Goal: Task Accomplishment & Management: Manage account settings

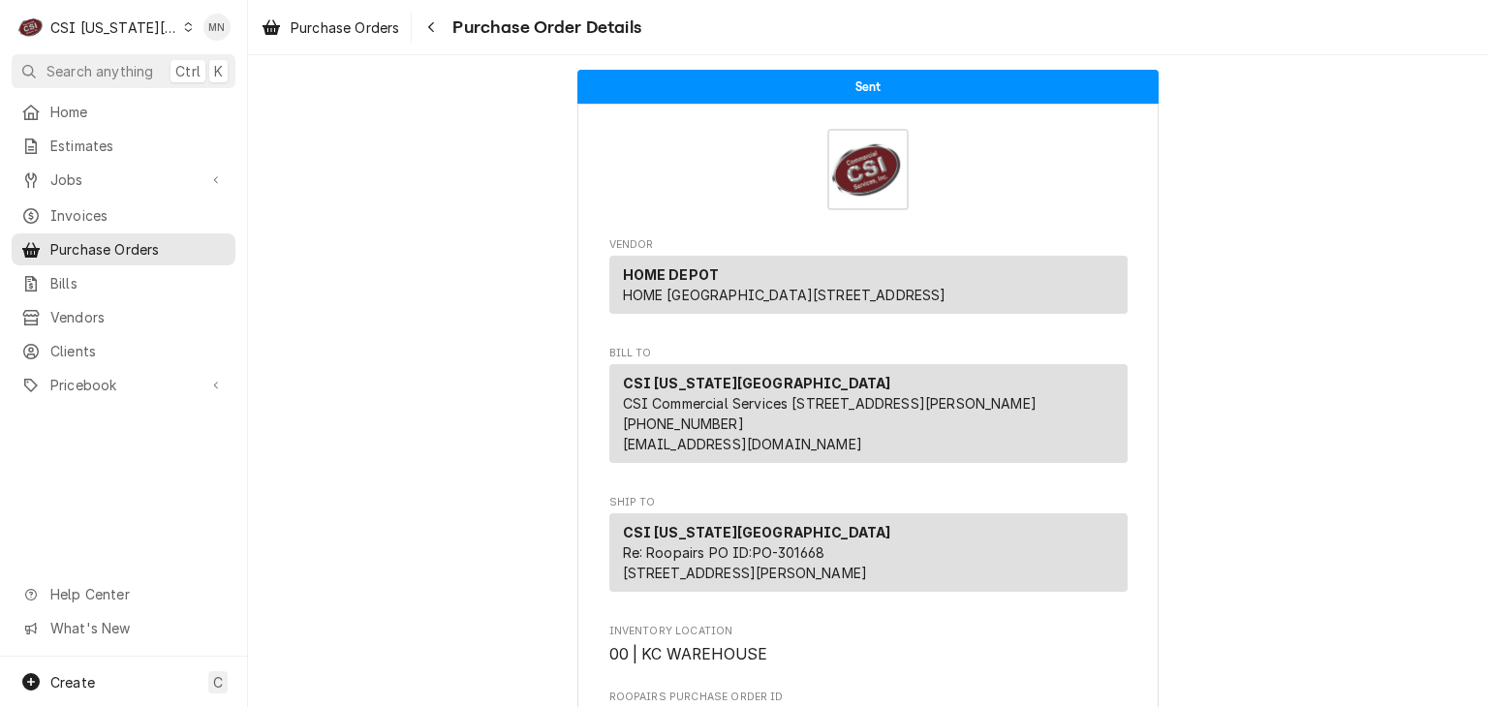
click at [128, 28] on div "CSI Kansas City" at bounding box center [114, 27] width 128 height 20
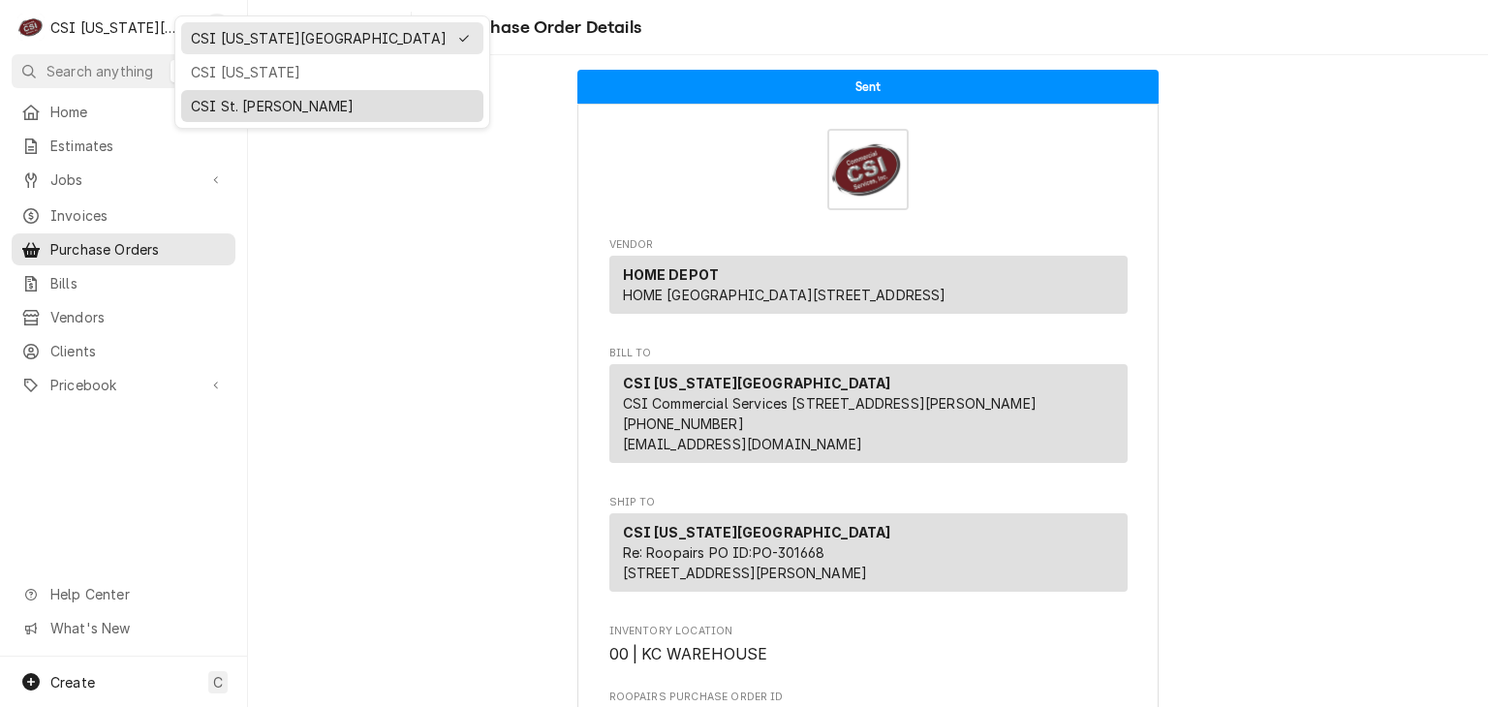
click at [215, 96] on div "CSI St. [PERSON_NAME]" at bounding box center [332, 106] width 283 height 20
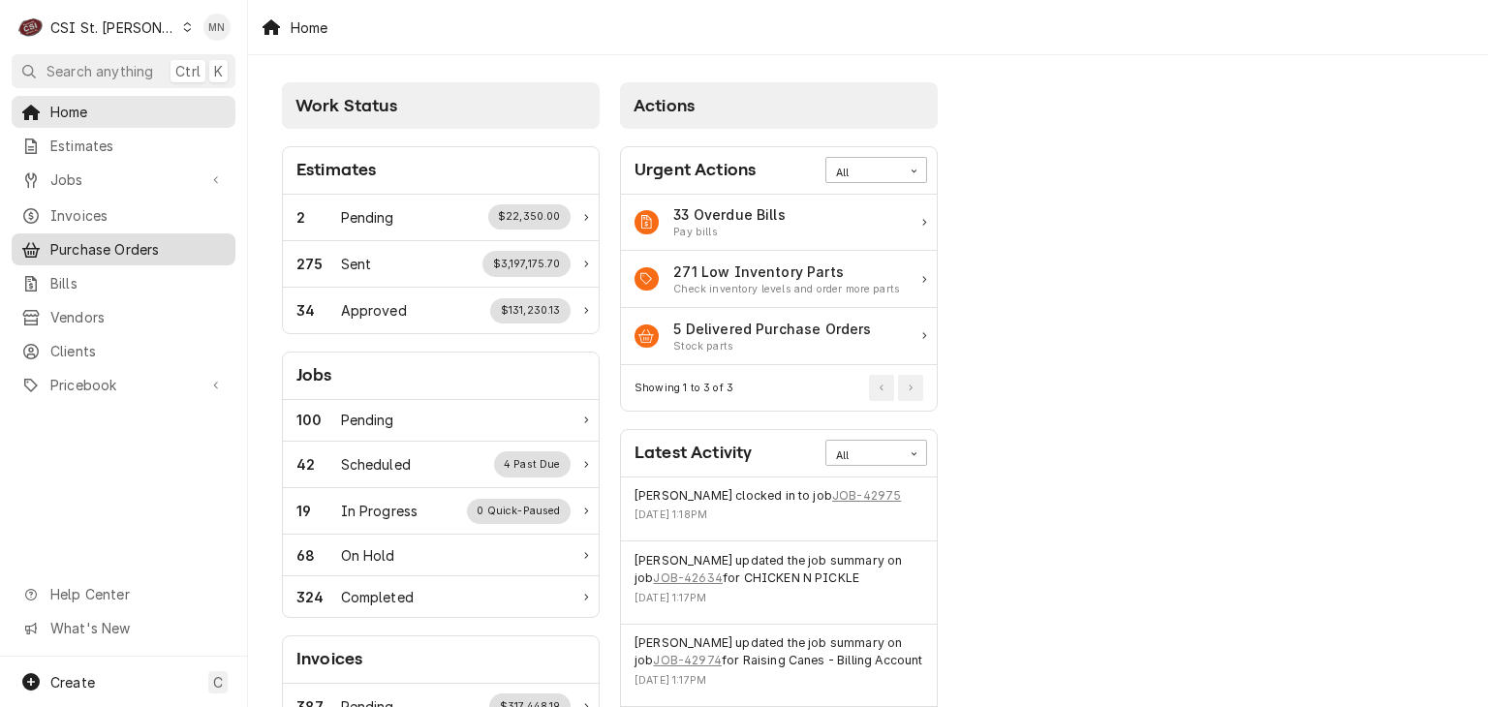
click at [120, 245] on span "Purchase Orders" at bounding box center [137, 249] width 175 height 20
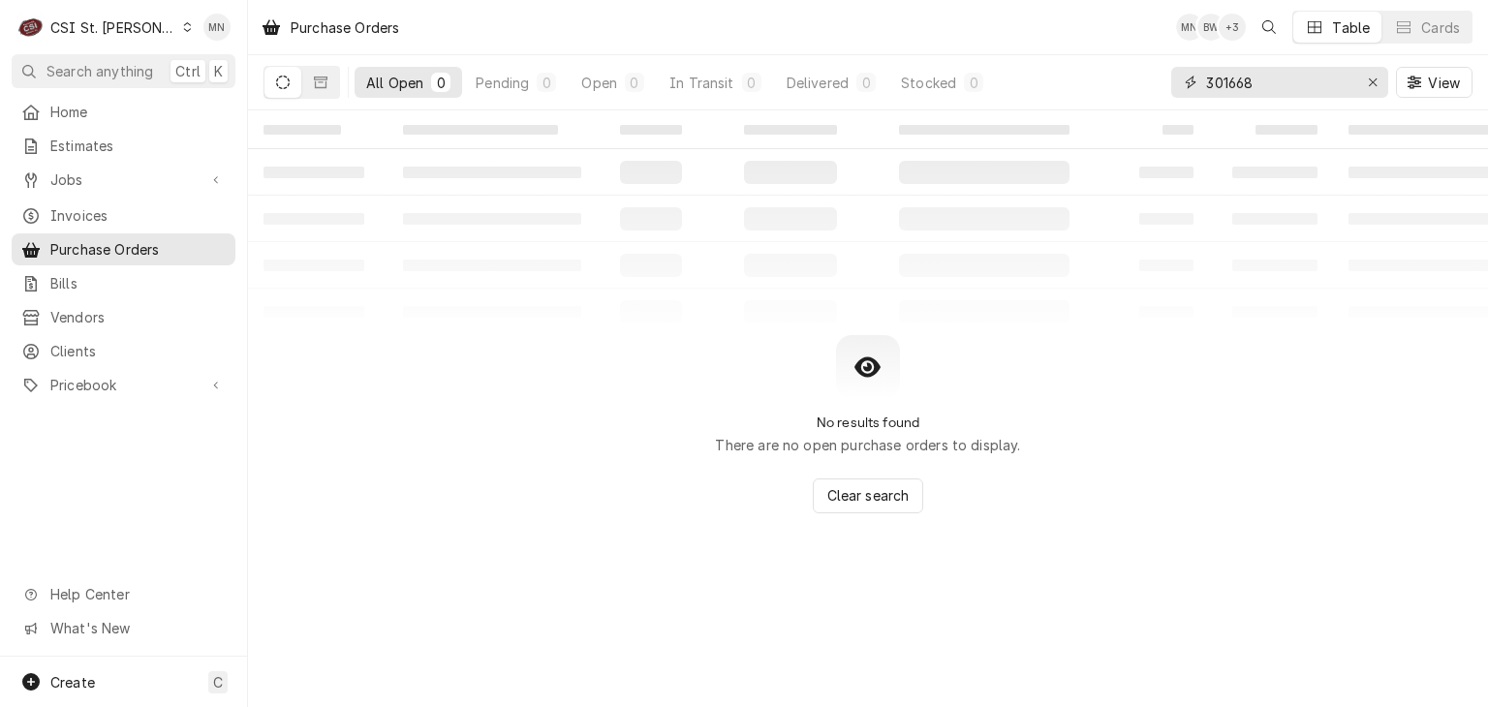
drag, startPoint x: 1267, startPoint y: 78, endPoint x: 1147, endPoint y: 90, distance: 120.8
click at [1147, 90] on div "All Open 0 Pending 0 Open 0 In Transit 0 Delivered 0 Stocked 0 301668 View" at bounding box center [868, 82] width 1209 height 54
type input "d"
drag, startPoint x: 1297, startPoint y: 84, endPoint x: 973, endPoint y: 83, distance: 323.6
click at [988, 82] on div "All Open 0 Pending 0 Open 0 In Transit 0 Delivered 0 Stocked 0 discount View" at bounding box center [868, 82] width 1209 height 54
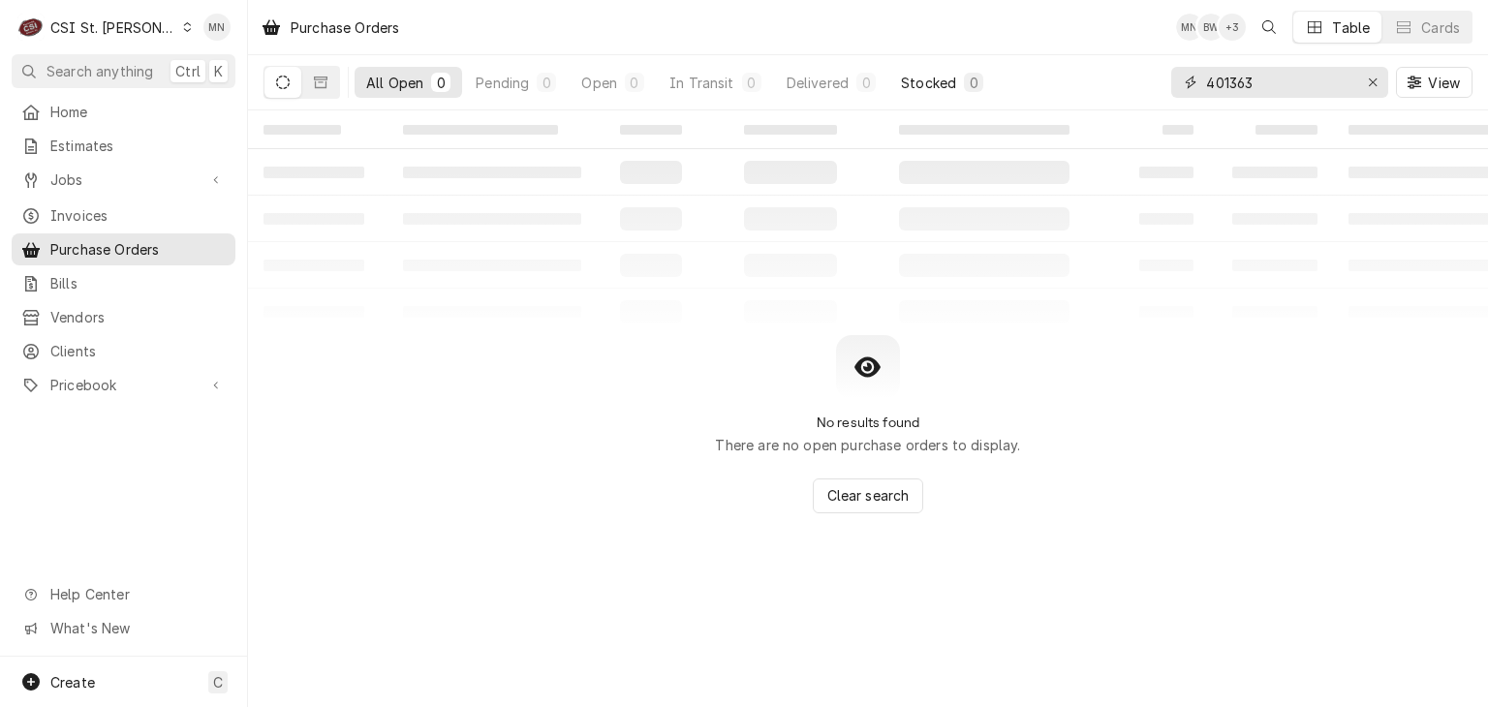
type input "401363"
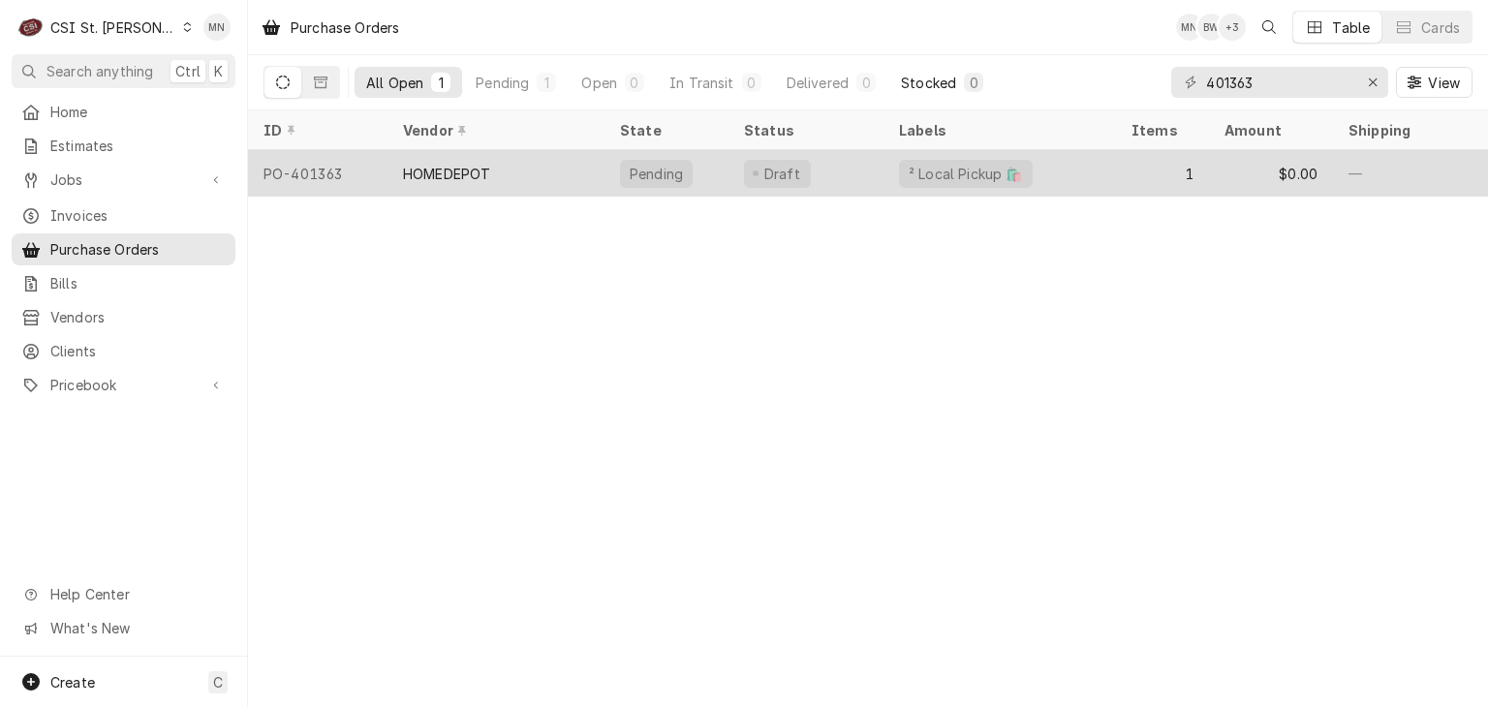
click at [508, 177] on div "HOMEDEPOT" at bounding box center [496, 173] width 217 height 47
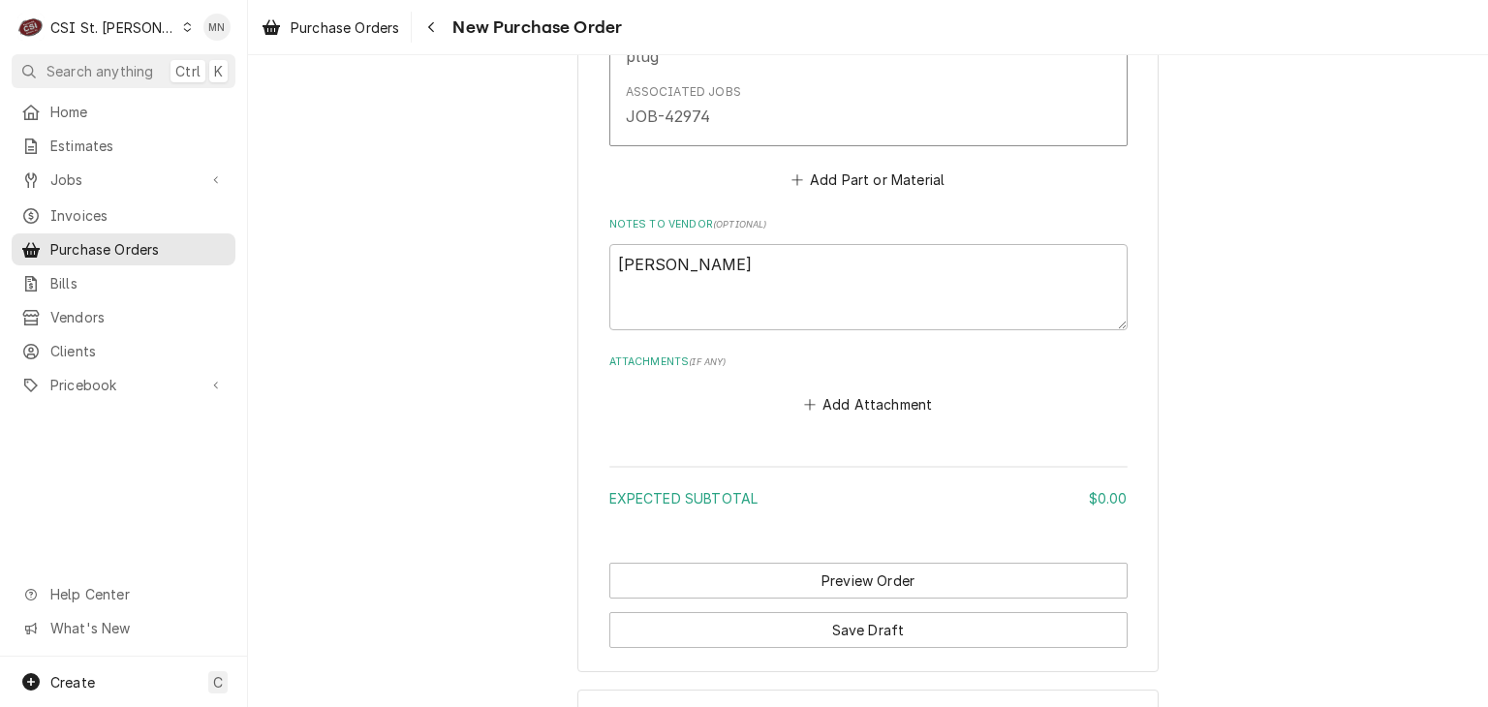
scroll to position [1256, 0]
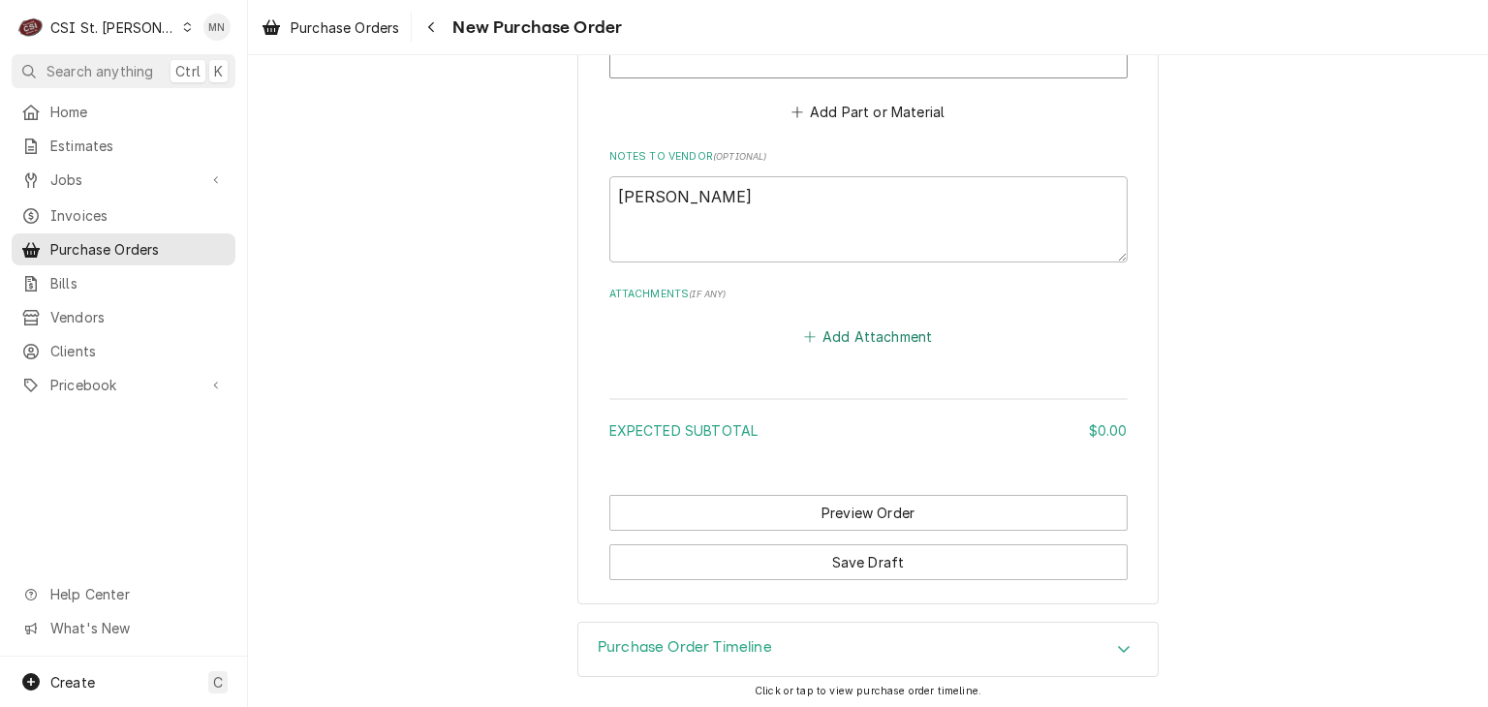
click at [874, 330] on button "Add Attachment" at bounding box center [868, 337] width 136 height 27
type textarea "x"
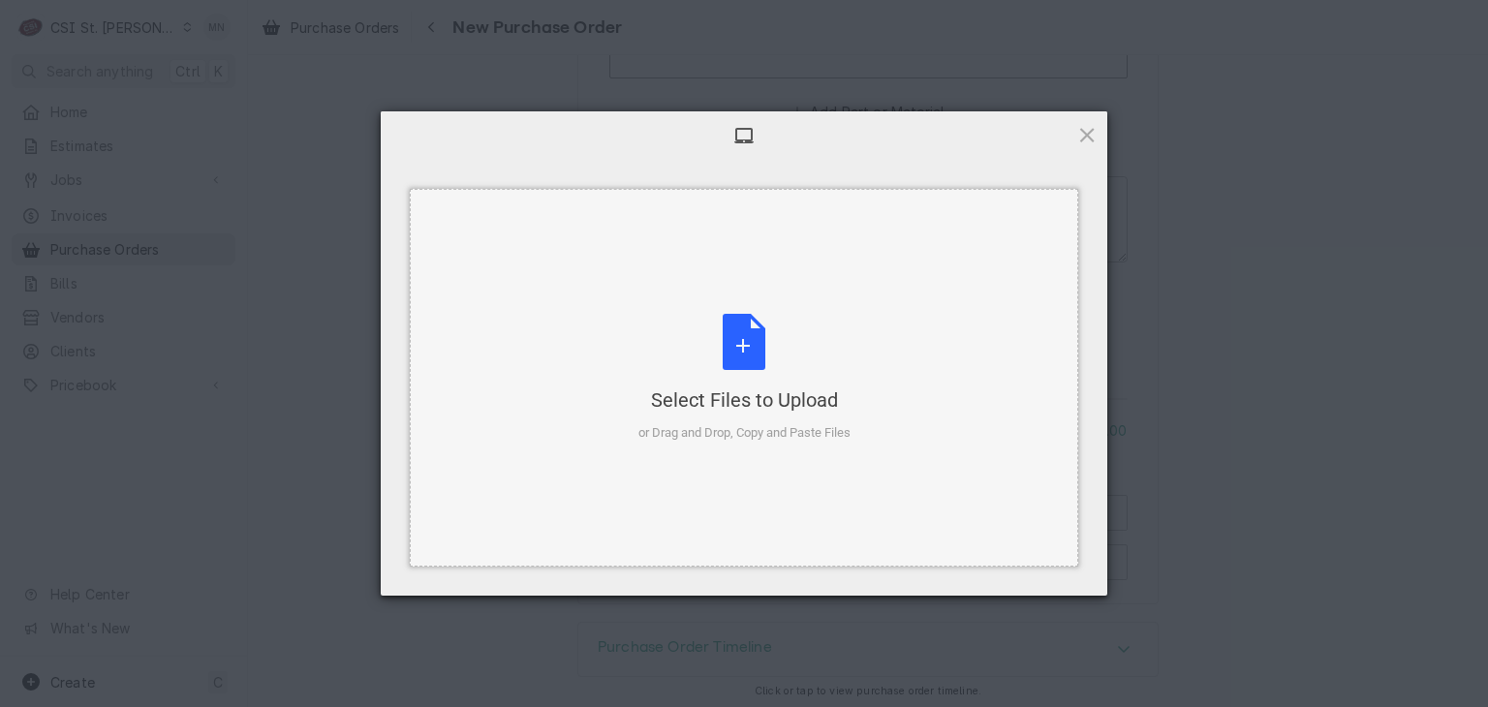
click at [762, 343] on div "Select Files to Upload or Drag and Drop, Copy and Paste Files" at bounding box center [745, 378] width 212 height 129
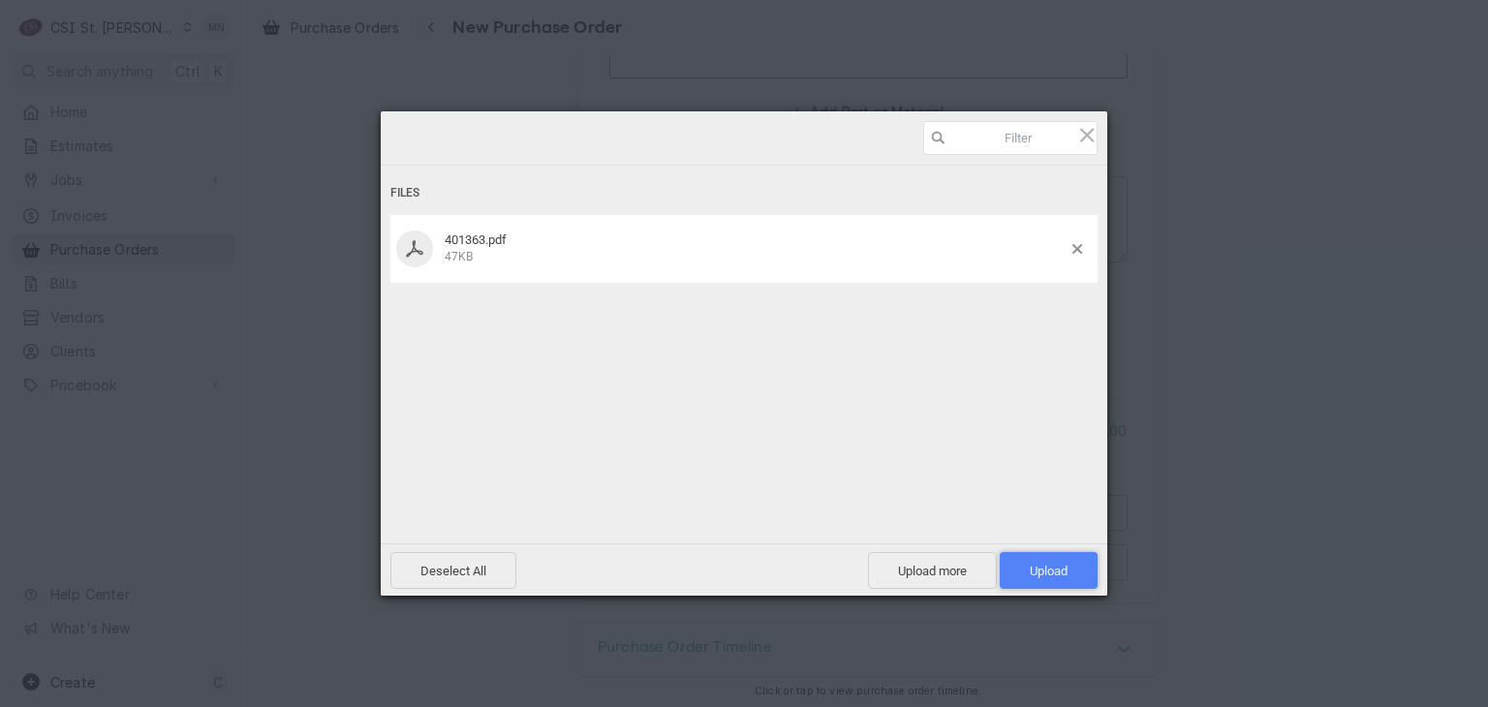
click at [1066, 571] on span "Upload 1" at bounding box center [1049, 571] width 38 height 15
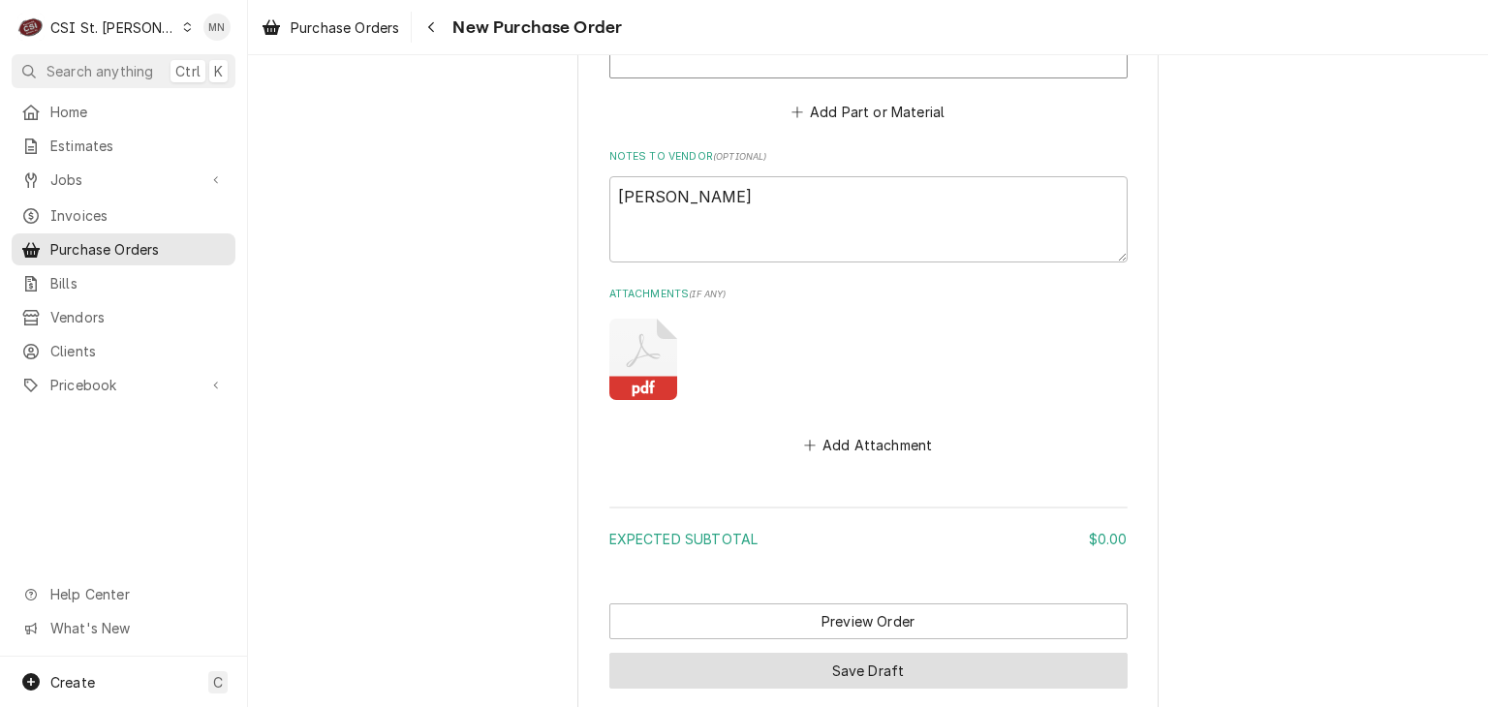
click at [800, 656] on button "Save Draft" at bounding box center [868, 671] width 518 height 36
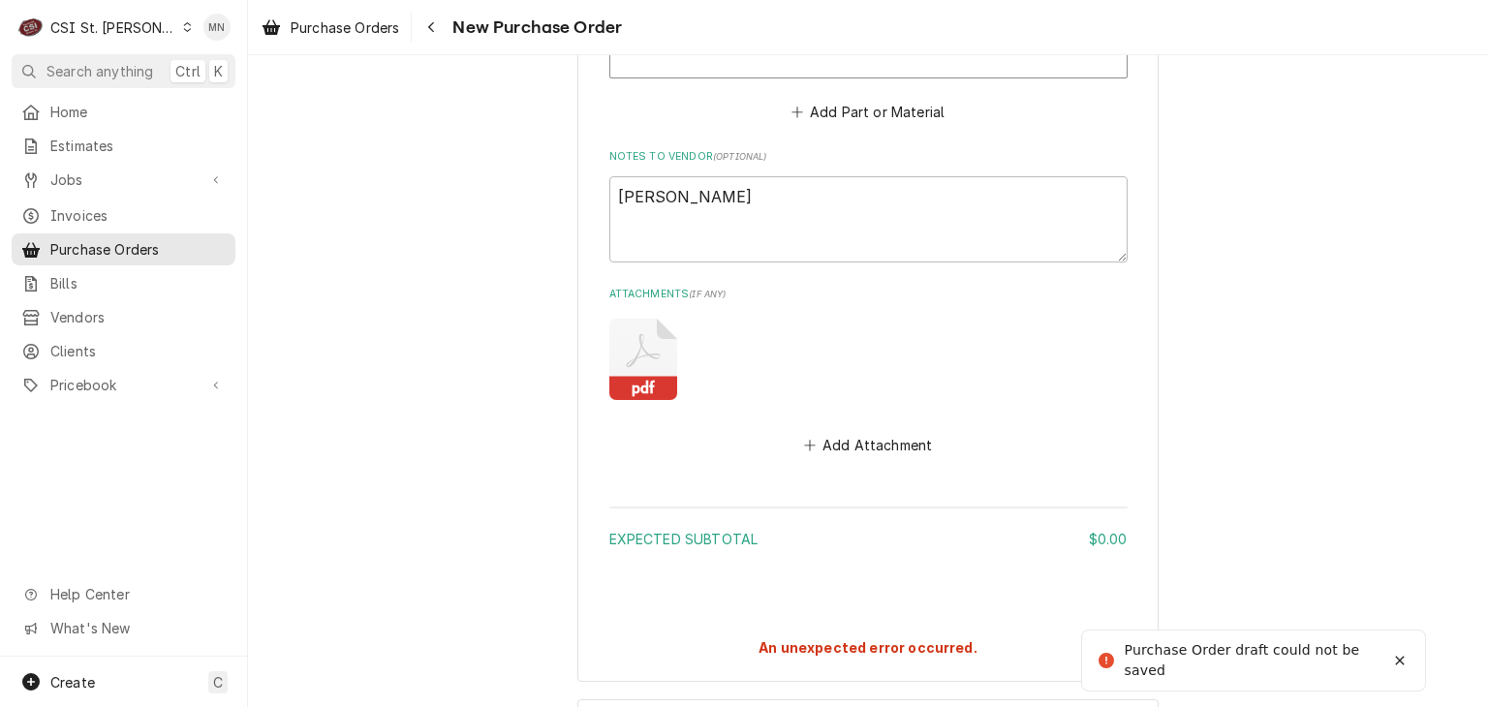
type textarea "x"
